Goal: Transaction & Acquisition: Purchase product/service

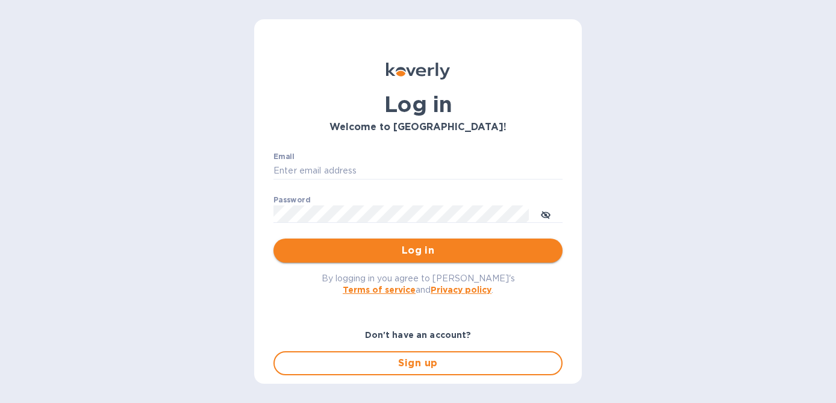
type input "[PERSON_NAME][EMAIL_ADDRESS][PERSON_NAME][DOMAIN_NAME]"
click at [394, 249] on span "Log in" at bounding box center [418, 250] width 270 height 14
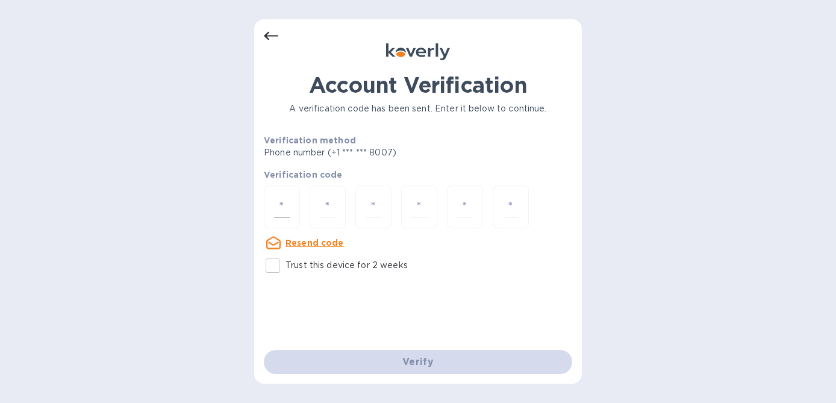
click at [286, 204] on input "number" at bounding box center [282, 207] width 16 height 22
type input "4"
type input "2"
type input "0"
type input "3"
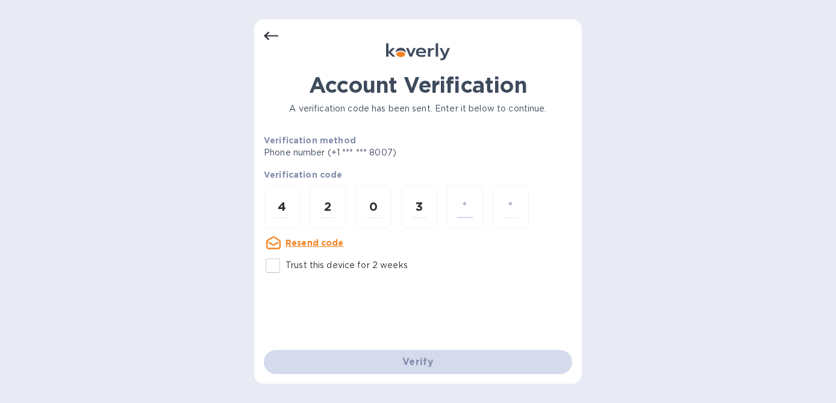
type input "8"
type input "7"
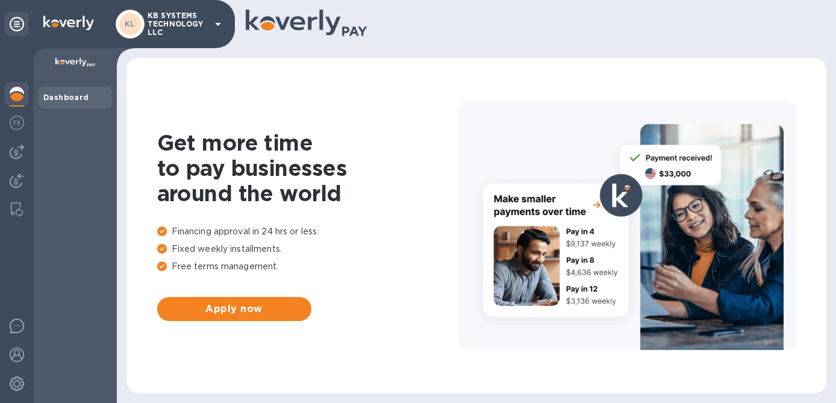
click at [72, 97] on b "Dashboard" at bounding box center [66, 97] width 46 height 9
click at [72, 96] on b "Dashboard" at bounding box center [66, 97] width 46 height 9
click at [73, 64] on img at bounding box center [75, 63] width 40 height 10
click at [221, 27] on icon at bounding box center [218, 24] width 14 height 14
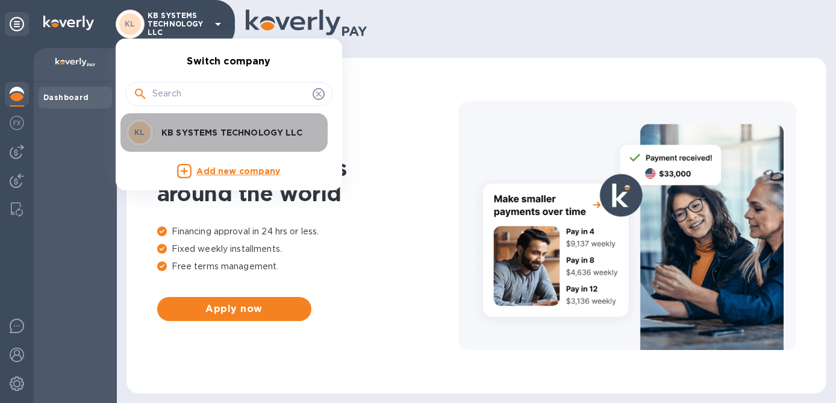
click at [219, 137] on p "KB SYSTEMS TECHNOLOGY LLC" at bounding box center [237, 132] width 152 height 12
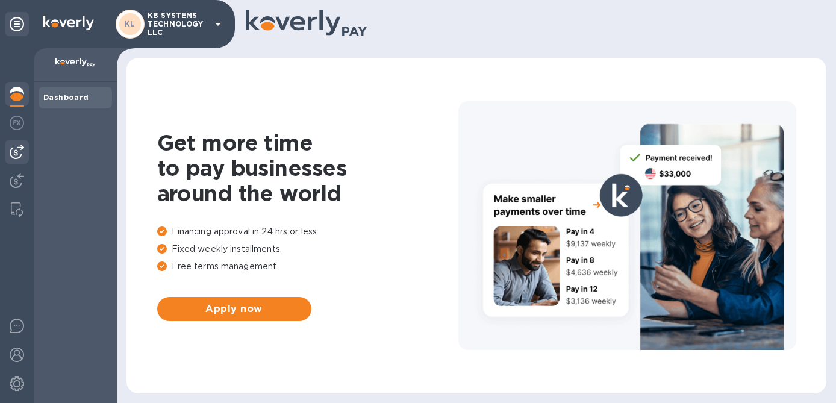
click at [14, 150] on img at bounding box center [17, 152] width 14 height 14
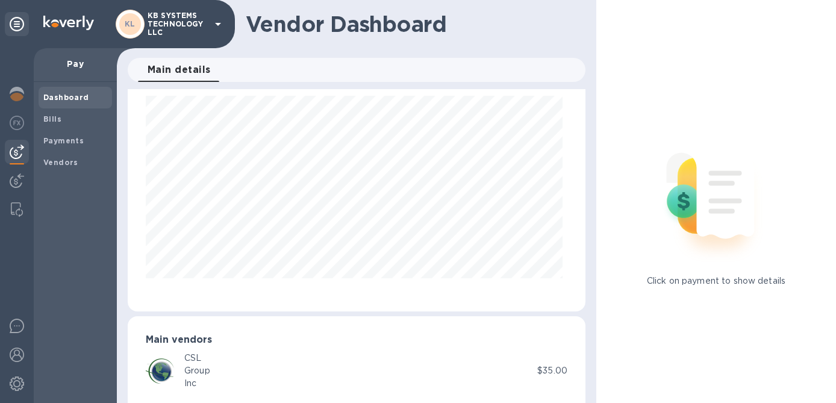
scroll to position [63, 0]
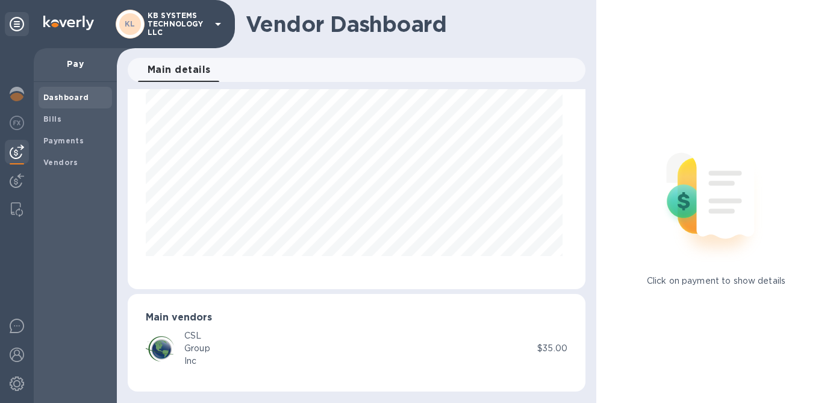
click at [223, 322] on h3 "Main vendors" at bounding box center [357, 317] width 422 height 11
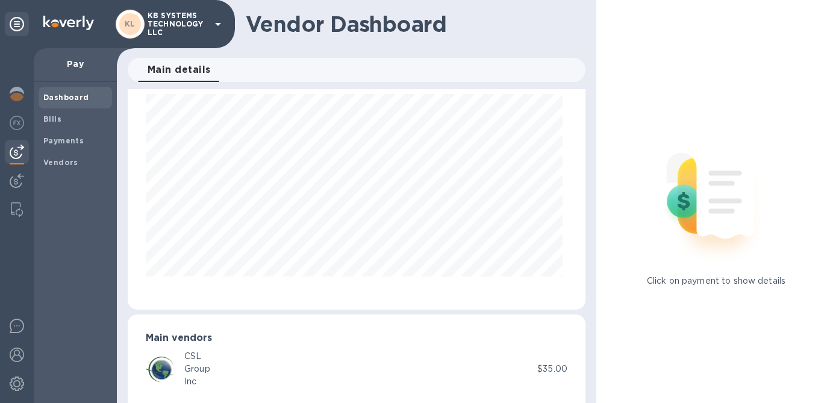
scroll to position [0, 0]
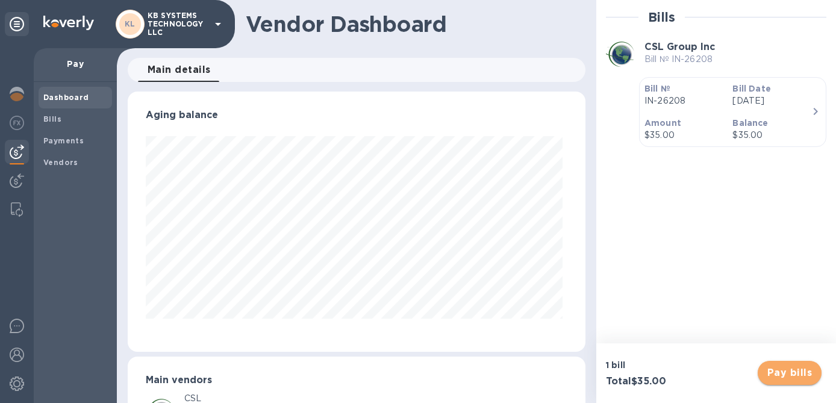
click at [790, 374] on span "Pay bills" at bounding box center [789, 373] width 45 height 14
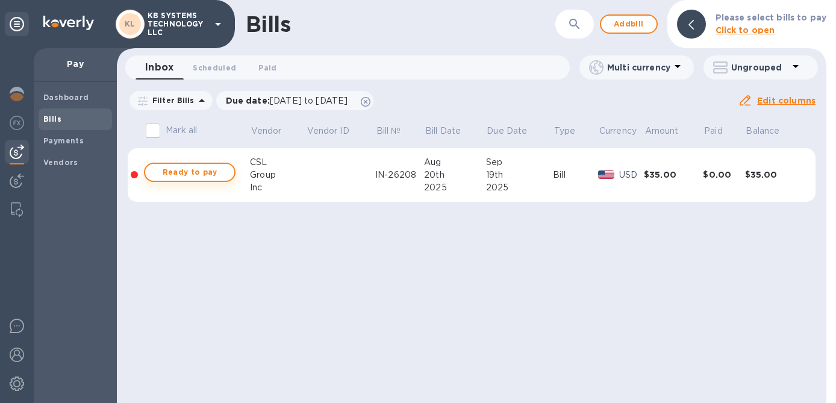
click at [189, 169] on span "Ready to pay" at bounding box center [190, 172] width 70 height 14
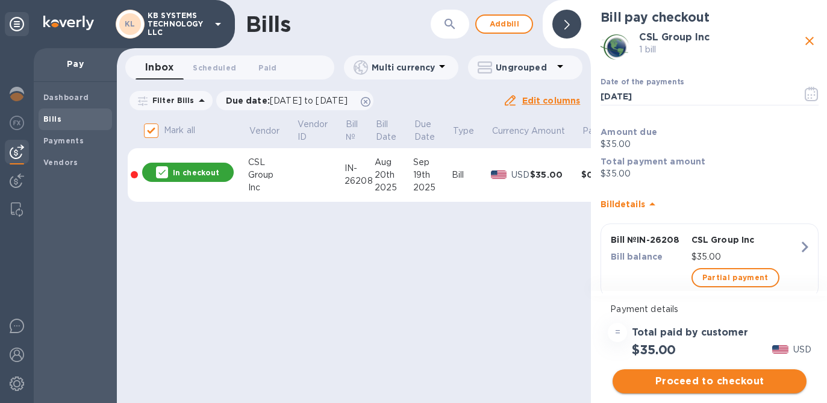
click at [702, 383] on span "Proceed to checkout" at bounding box center [709, 381] width 175 height 14
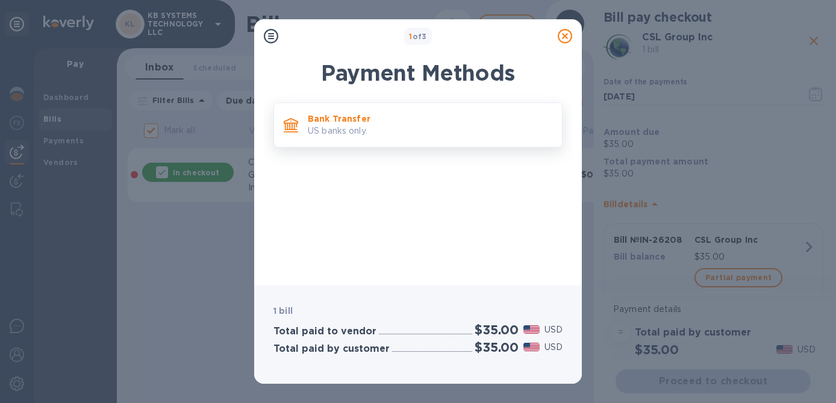
click at [367, 125] on p "US banks only." at bounding box center [430, 131] width 245 height 13
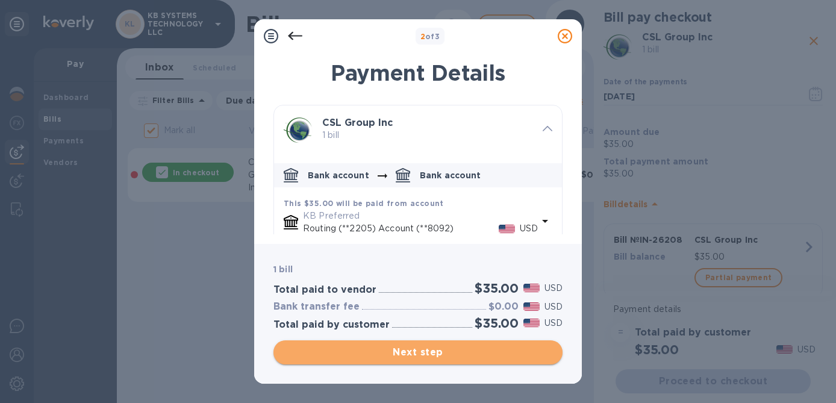
click at [417, 354] on span "Next step" at bounding box center [418, 352] width 270 height 14
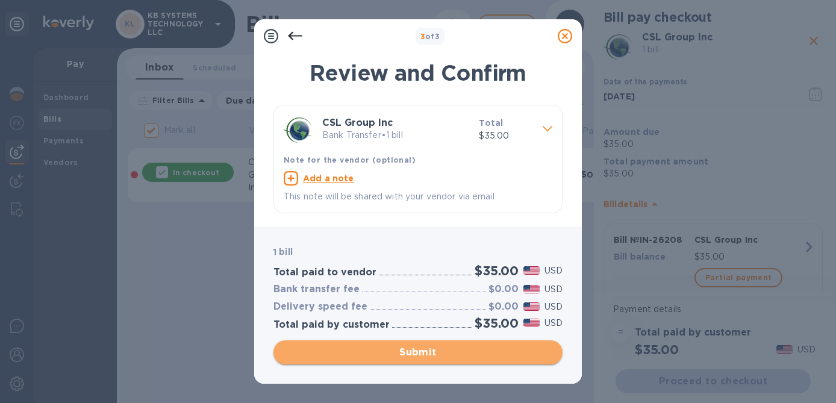
click at [422, 354] on span "Submit" at bounding box center [418, 352] width 270 height 14
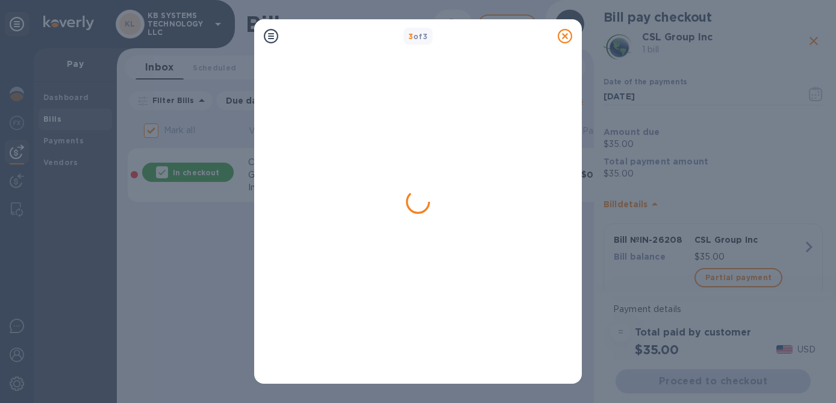
checkbox input "false"
